Goal: Information Seeking & Learning: Learn about a topic

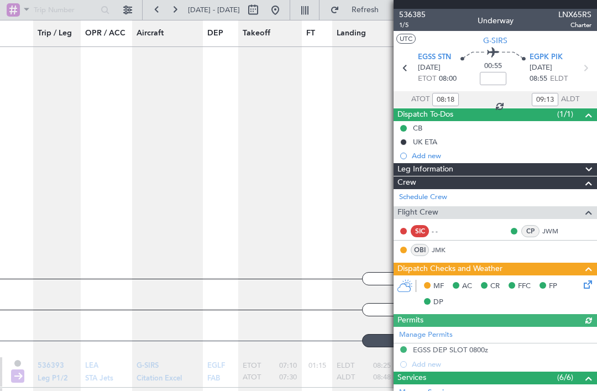
scroll to position [1361, 0]
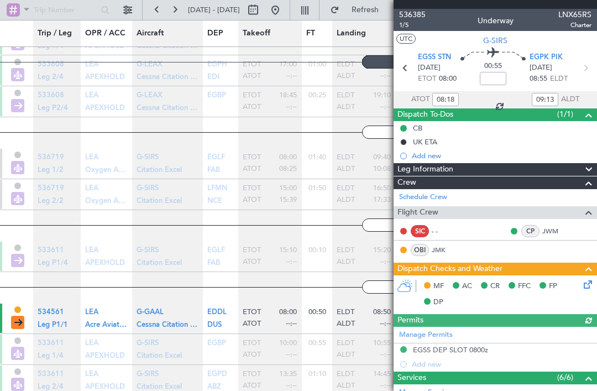
scroll to position [1361, 0]
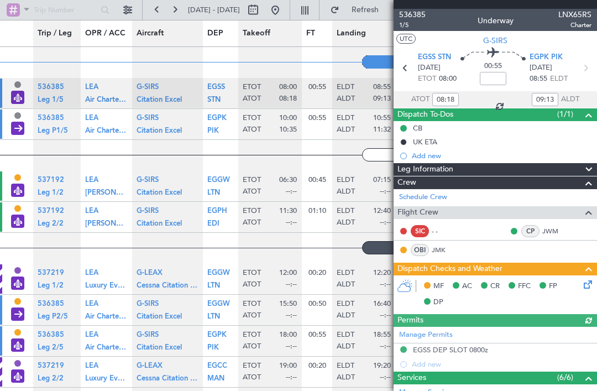
click at [161, 32] on span "Aircraft" at bounding box center [149, 34] width 27 height 12
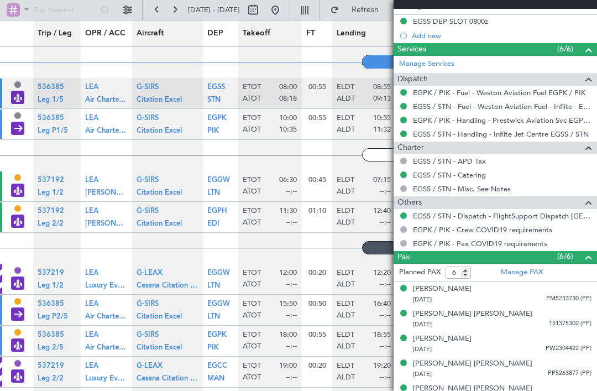
scroll to position [328, 0]
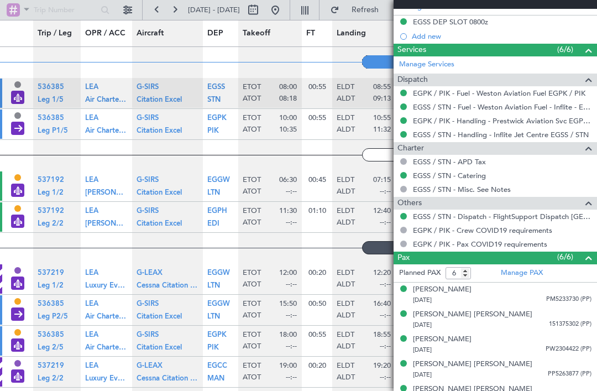
click at [375, 10] on button "Refresh" at bounding box center [358, 10] width 66 height 18
click at [126, 13] on button at bounding box center [128, 10] width 18 height 18
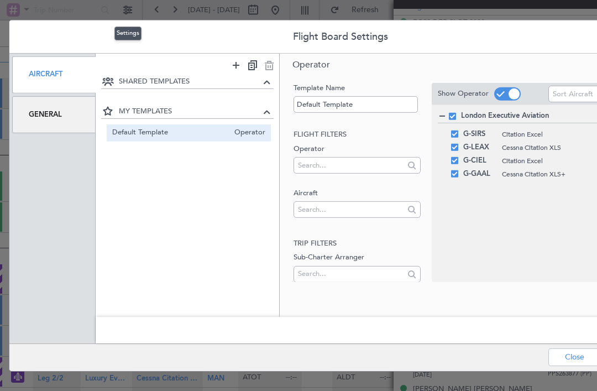
click at [374, 9] on div "Flight Board Settings Aircraft General SHARED TEMPLATES MY TEMPLATES Default Te…" at bounding box center [298, 195] width 597 height 391
click at [569, 365] on button "Close" at bounding box center [574, 357] width 52 height 18
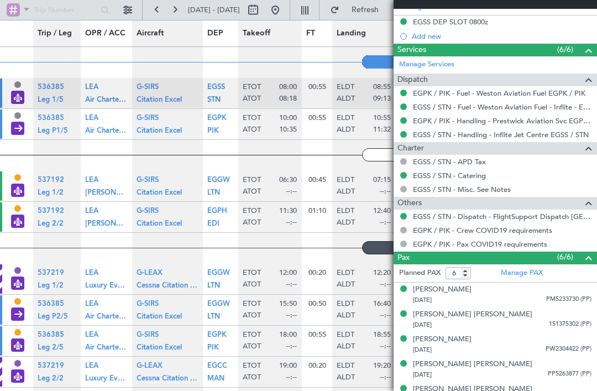
scroll to position [0, 0]
click at [262, 6] on button at bounding box center [253, 10] width 18 height 18
select select "9"
select select "2025"
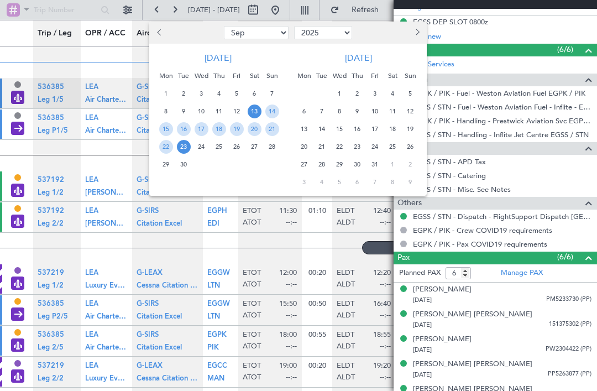
click at [254, 111] on span "13" at bounding box center [254, 111] width 14 height 14
click at [277, 234] on div at bounding box center [298, 195] width 597 height 391
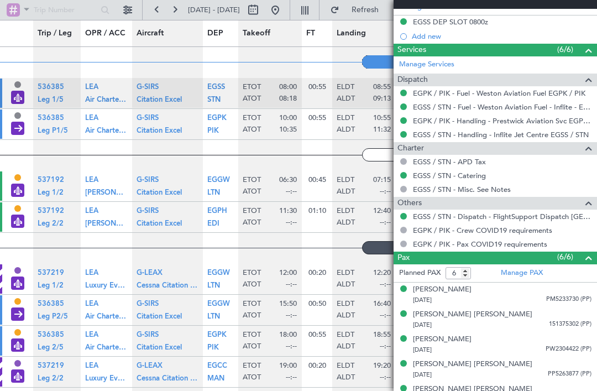
click at [367, 6] on button "Refresh" at bounding box center [358, 10] width 66 height 18
click at [391, 15] on button "Refreshing..." at bounding box center [358, 10] width 66 height 18
click at [175, 9] on button at bounding box center [175, 10] width 18 height 18
type input "0"
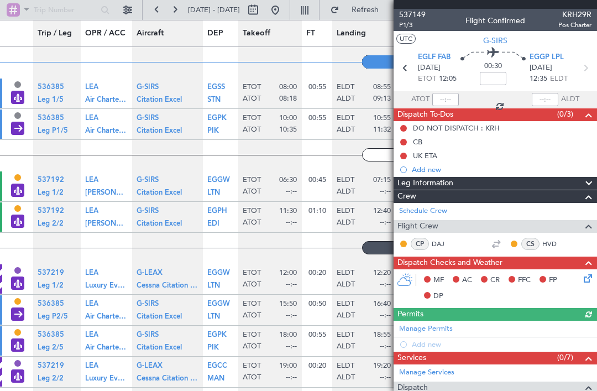
scroll to position [1794, 0]
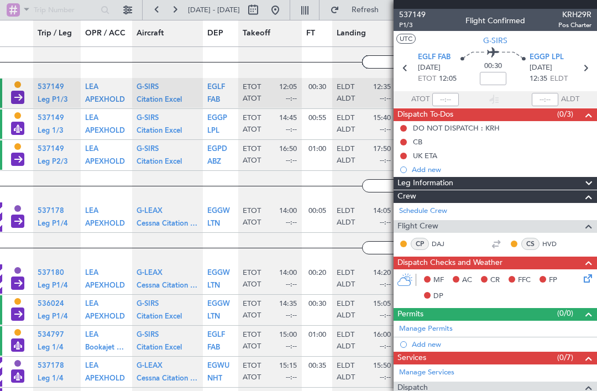
click at [455, 17] on div "537149 P1/3 Flight Confirmed KRH29R Pos Charter" at bounding box center [494, 20] width 203 height 22
click at [446, 20] on div "537149 P1/3 Flight Confirmed KRH29R Pos Charter" at bounding box center [494, 20] width 203 height 22
click at [284, 8] on button at bounding box center [275, 10] width 18 height 18
click at [313, 10] on button at bounding box center [305, 10] width 18 height 18
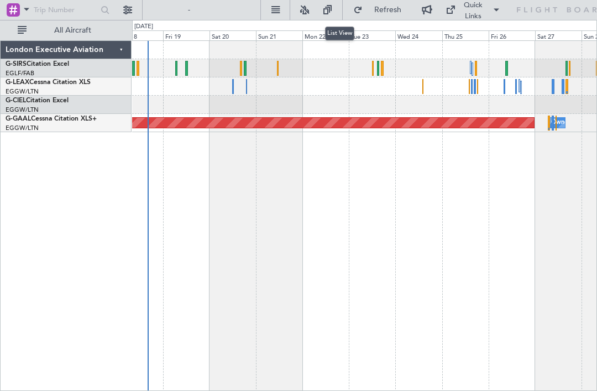
click at [198, 188] on div "Planned Maint Dusseldorf Owner" at bounding box center [364, 215] width 465 height 350
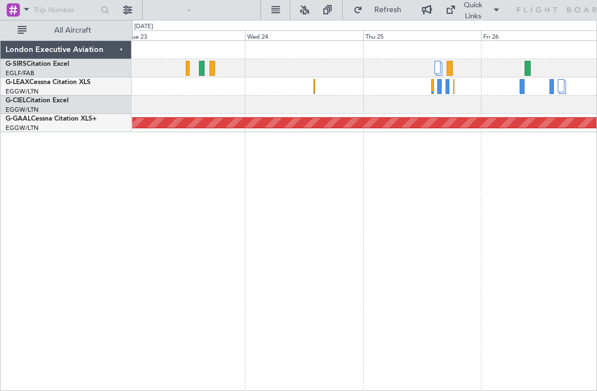
click at [440, 67] on div at bounding box center [437, 67] width 7 height 13
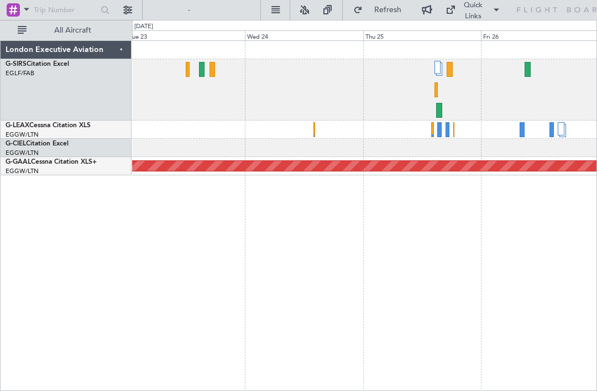
click at [449, 69] on div at bounding box center [449, 69] width 6 height 15
click at [439, 110] on div at bounding box center [439, 110] width 6 height 15
click at [437, 67] on div at bounding box center [437, 67] width 7 height 13
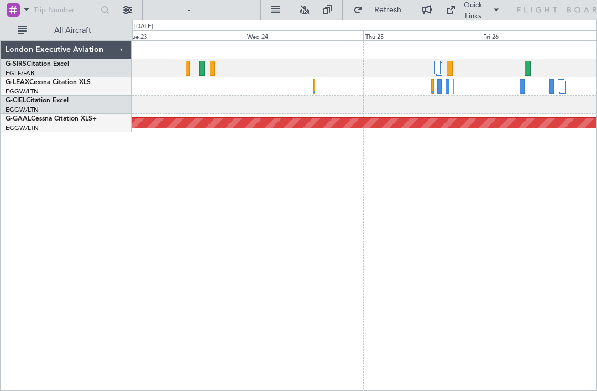
click at [439, 67] on div at bounding box center [437, 67] width 7 height 13
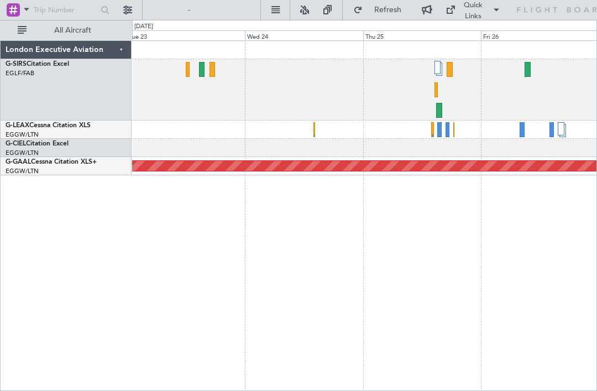
click at [530, 66] on div at bounding box center [364, 89] width 464 height 61
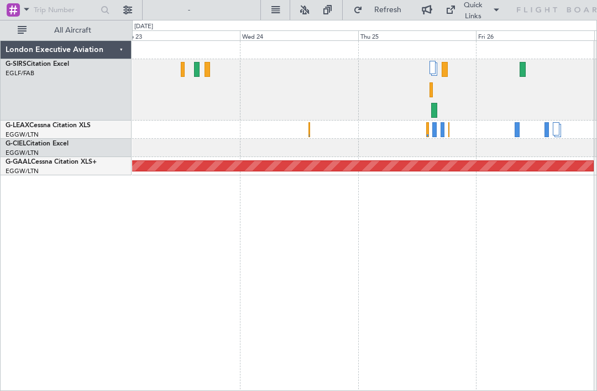
click at [522, 70] on div at bounding box center [522, 69] width 6 height 15
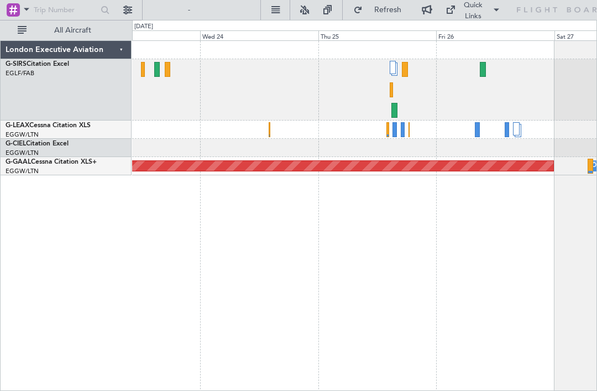
click at [479, 128] on div at bounding box center [477, 129] width 5 height 15
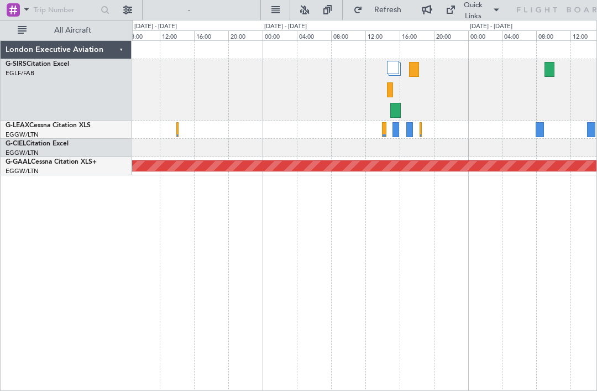
click at [397, 131] on div at bounding box center [395, 129] width 7 height 15
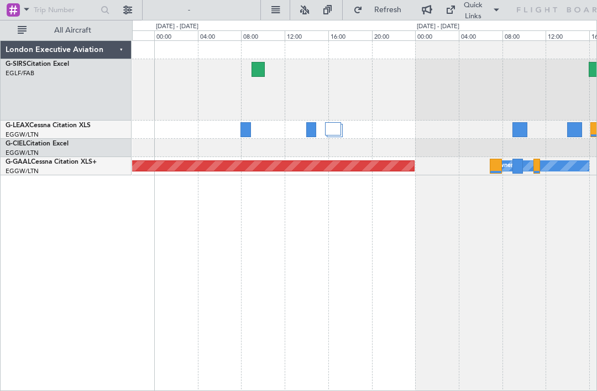
click at [542, 168] on div "Owner" at bounding box center [539, 166] width 97 height 10
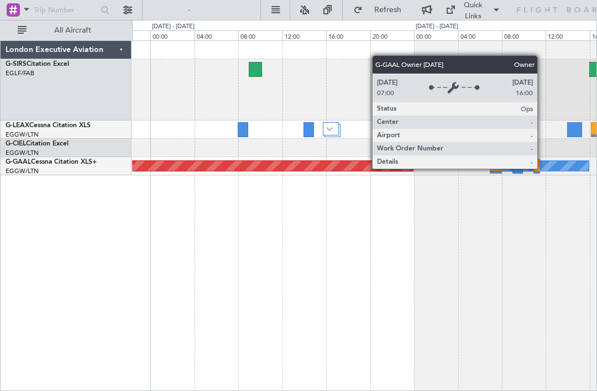
click at [512, 215] on div "Planned Maint Dusseldorf Owner" at bounding box center [364, 215] width 465 height 350
click at [554, 79] on div at bounding box center [364, 89] width 464 height 61
click at [565, 167] on div "Owner" at bounding box center [540, 166] width 98 height 10
click at [281, 80] on div at bounding box center [364, 89] width 464 height 61
click at [243, 128] on div at bounding box center [243, 129] width 10 height 15
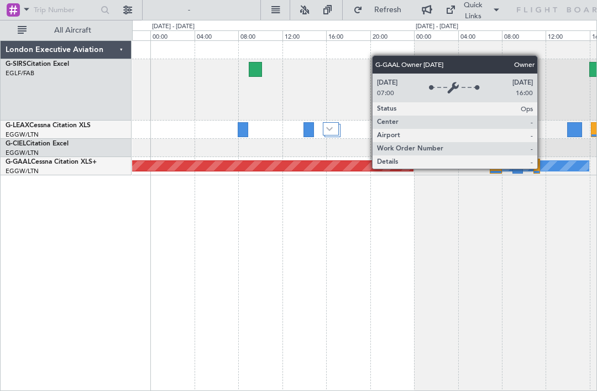
click at [525, 60] on div at bounding box center [364, 89] width 464 height 61
click at [524, 100] on div at bounding box center [364, 89] width 464 height 61
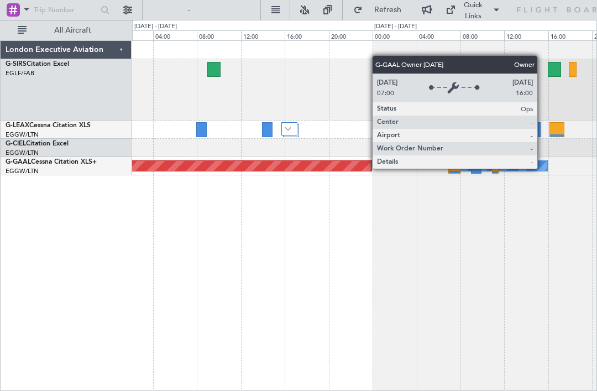
click at [530, 147] on div at bounding box center [364, 148] width 464 height 18
click at [528, 159] on div "Planned Maint Dusseldorf Owner" at bounding box center [364, 166] width 464 height 18
click at [530, 63] on div at bounding box center [364, 89] width 464 height 61
click at [357, 104] on div at bounding box center [364, 89] width 464 height 61
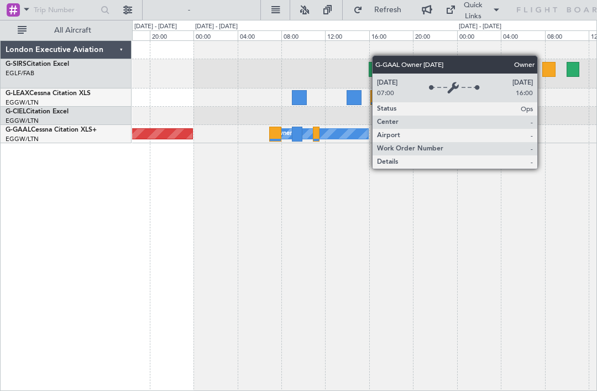
click at [382, 206] on div "Planned Maint Dusseldorf Owner" at bounding box center [364, 215] width 465 height 350
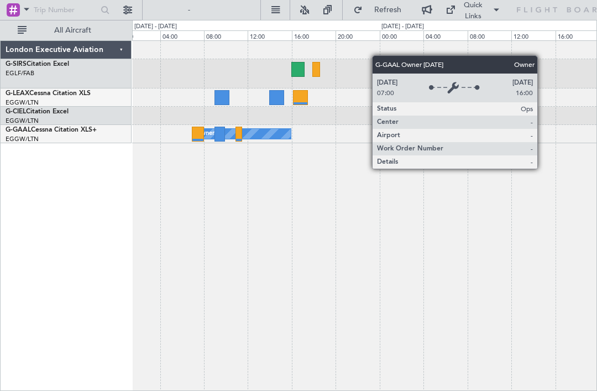
click at [221, 131] on div at bounding box center [219, 134] width 10 height 15
click at [198, 135] on div at bounding box center [198, 134] width 12 height 15
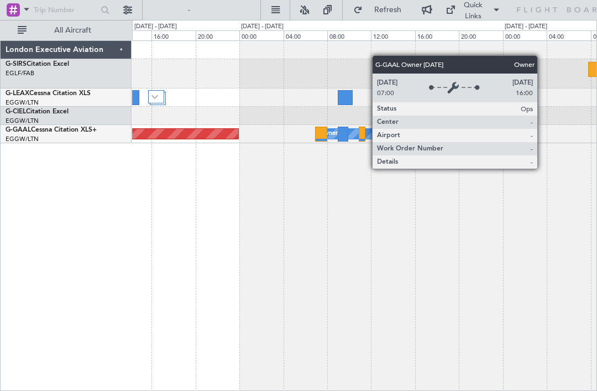
click at [418, 105] on div at bounding box center [364, 97] width 464 height 18
click at [417, 92] on div at bounding box center [422, 97] width 15 height 15
click at [415, 85] on div at bounding box center [364, 73] width 464 height 29
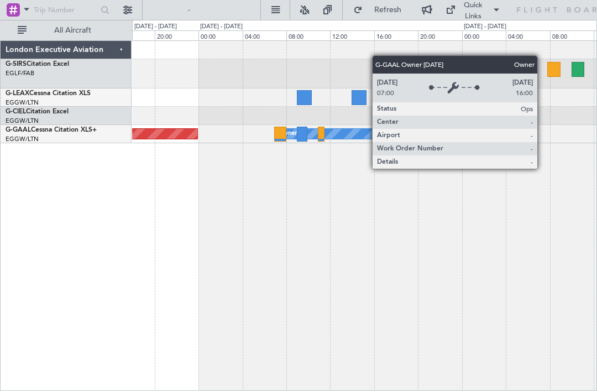
click at [403, 61] on div at bounding box center [364, 73] width 464 height 29
click at [528, 61] on div at bounding box center [364, 73] width 464 height 29
click at [557, 181] on div "Owner Planned [GEOGRAPHIC_DATA]" at bounding box center [364, 215] width 465 height 350
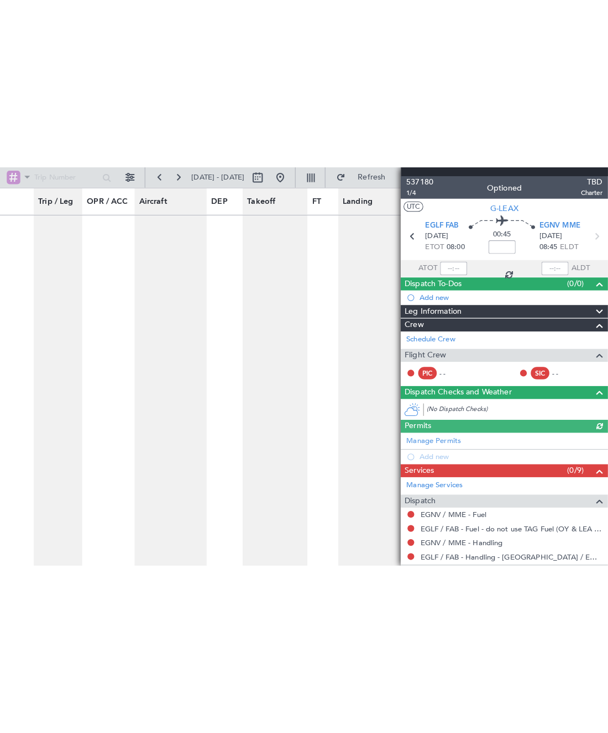
scroll to position [2227, 0]
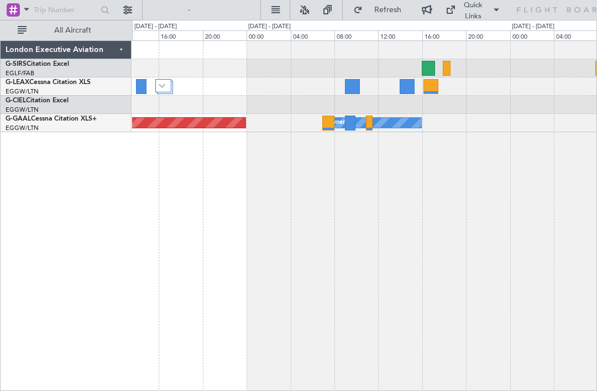
click at [223, 218] on div "Planned Maint Dusseldorf Owner" at bounding box center [364, 215] width 465 height 350
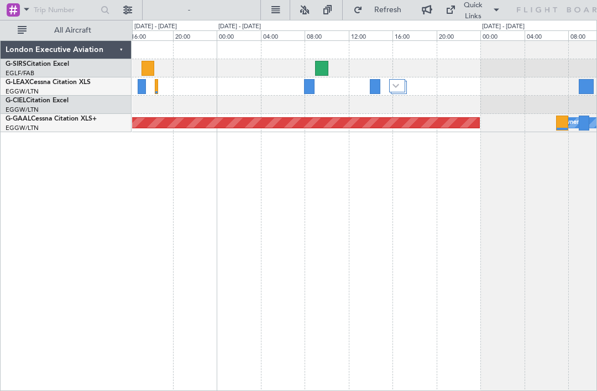
click at [320, 61] on div at bounding box center [321, 68] width 13 height 15
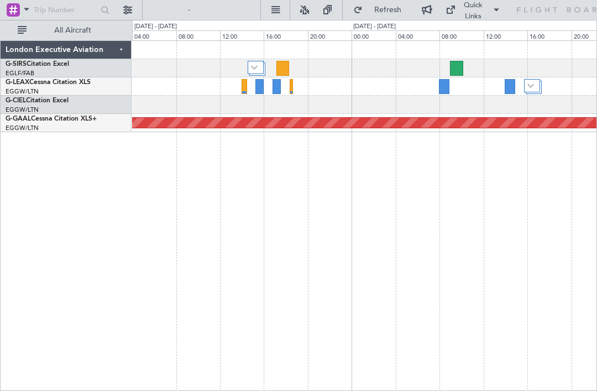
click at [283, 65] on div at bounding box center [282, 68] width 13 height 15
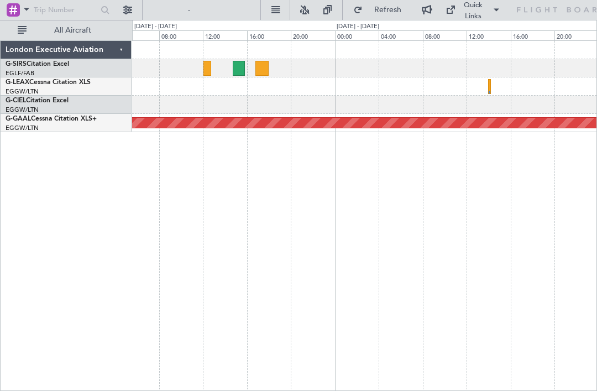
click at [258, 64] on div at bounding box center [261, 68] width 13 height 15
click at [235, 71] on div at bounding box center [239, 68] width 12 height 15
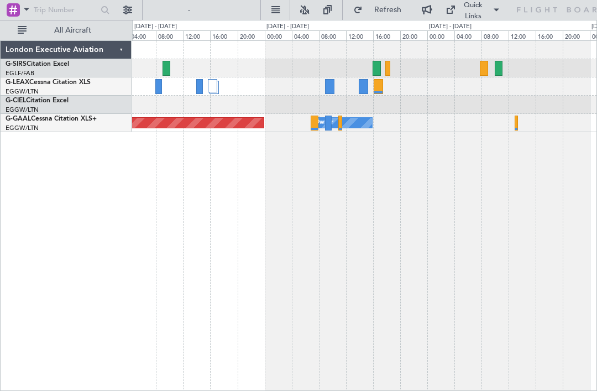
click at [378, 66] on div at bounding box center [376, 68] width 8 height 15
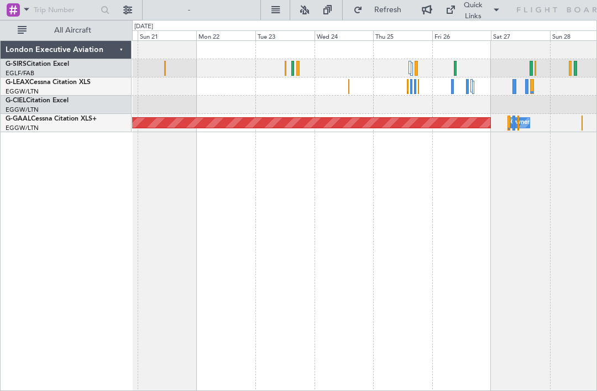
click at [237, 174] on div "Planned Maint Dusseldorf Owner" at bounding box center [364, 215] width 465 height 350
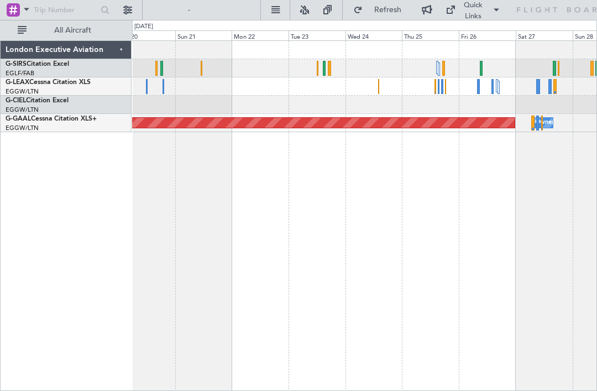
click at [160, 176] on div "Planned Maint Dusseldorf Owner" at bounding box center [364, 215] width 465 height 350
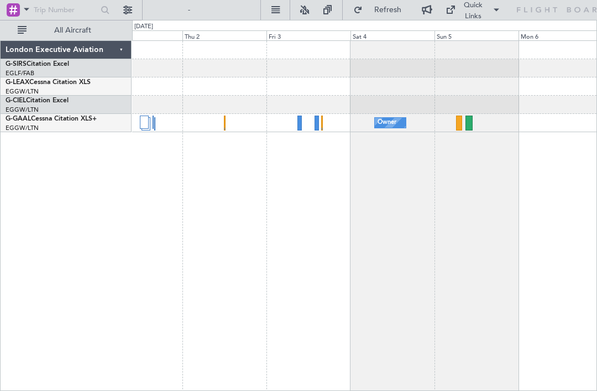
click at [470, 123] on div at bounding box center [468, 122] width 7 height 15
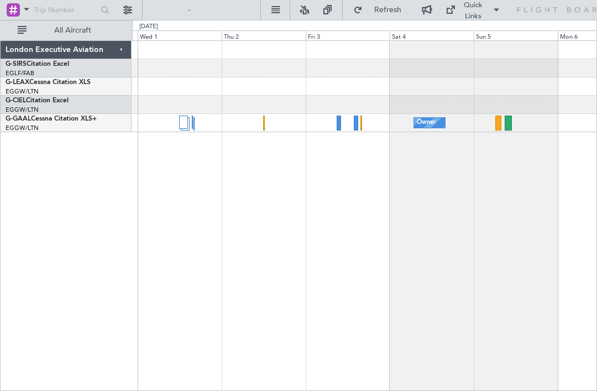
click at [340, 126] on div at bounding box center [338, 122] width 4 height 15
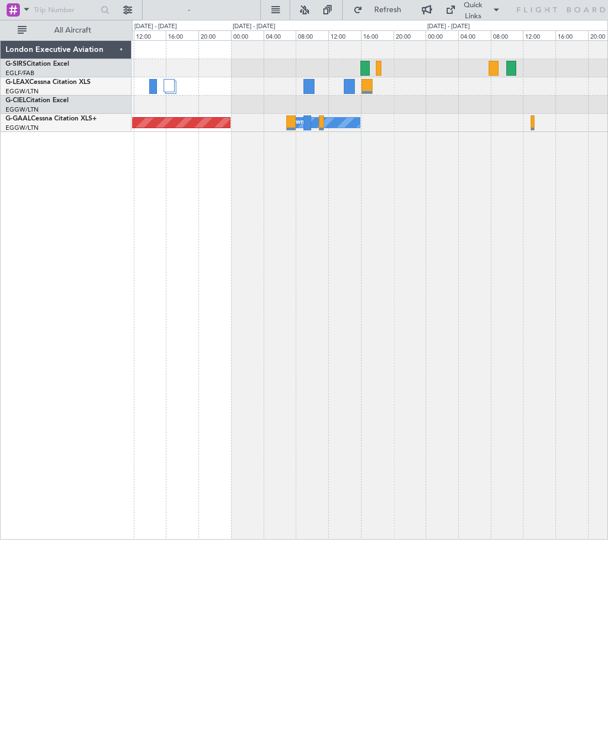
click at [385, 69] on div at bounding box center [369, 68] width 475 height 18
click at [380, 64] on div at bounding box center [379, 68] width 6 height 15
click at [498, 67] on div at bounding box center [493, 68] width 10 height 15
